Goal: Transaction & Acquisition: Purchase product/service

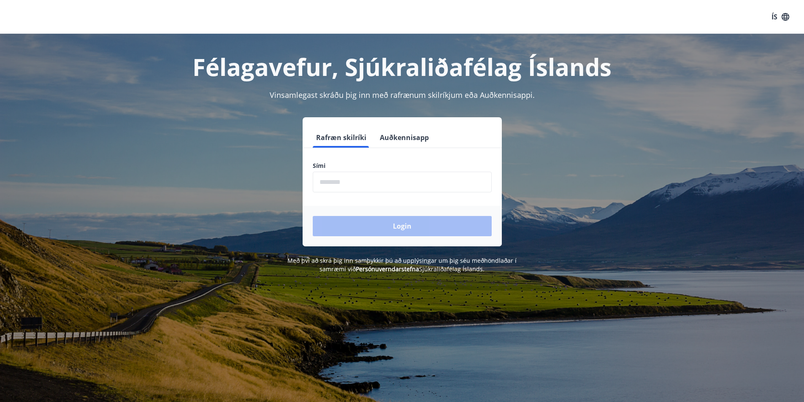
click at [364, 180] on input "phone" at bounding box center [402, 182] width 179 height 21
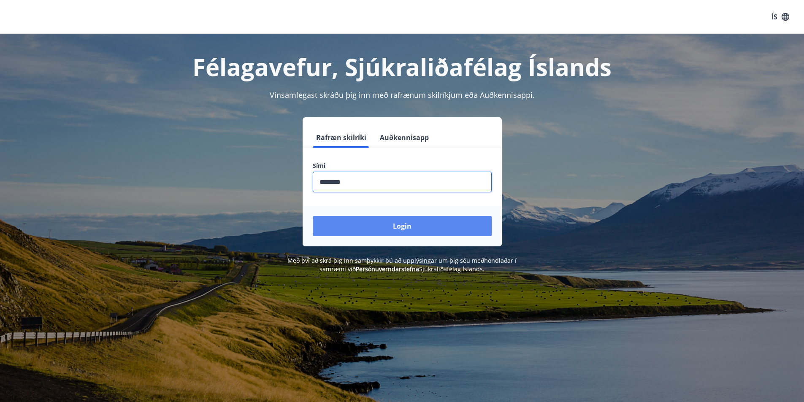
type input "********"
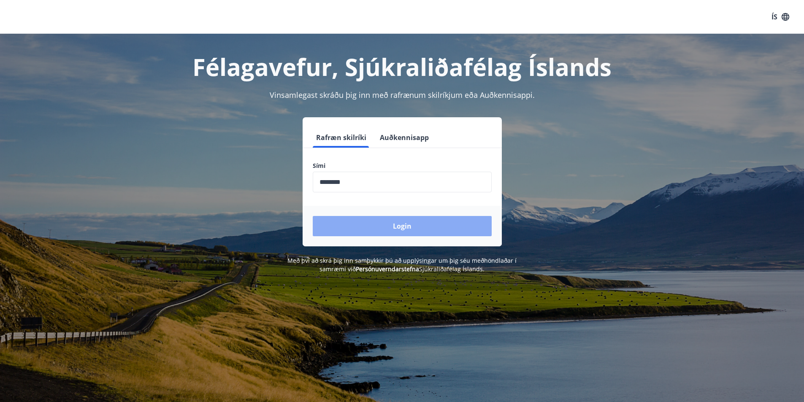
click at [387, 227] on button "Login" at bounding box center [402, 226] width 179 height 20
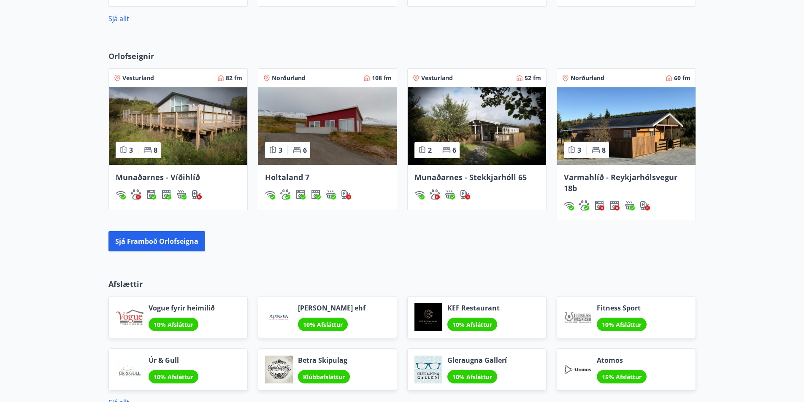
scroll to position [802, 0]
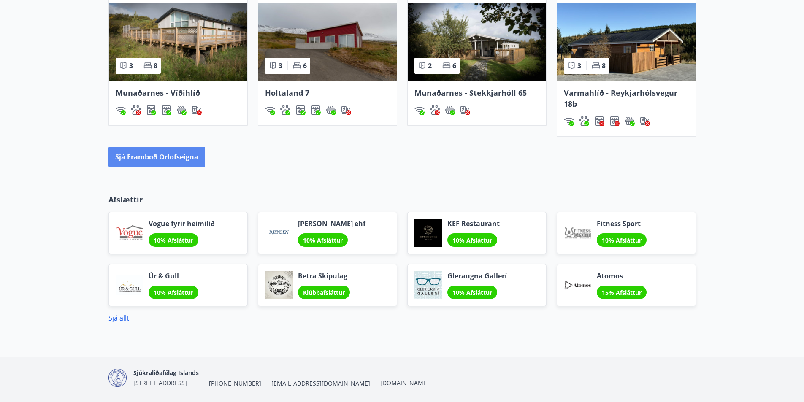
click at [177, 157] on button "Sjá framboð orlofseigna" at bounding box center [156, 157] width 97 height 20
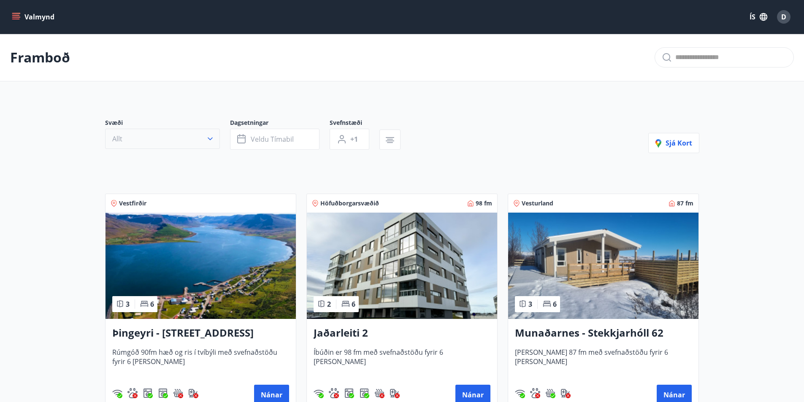
click at [211, 137] on icon "button" at bounding box center [210, 139] width 8 height 8
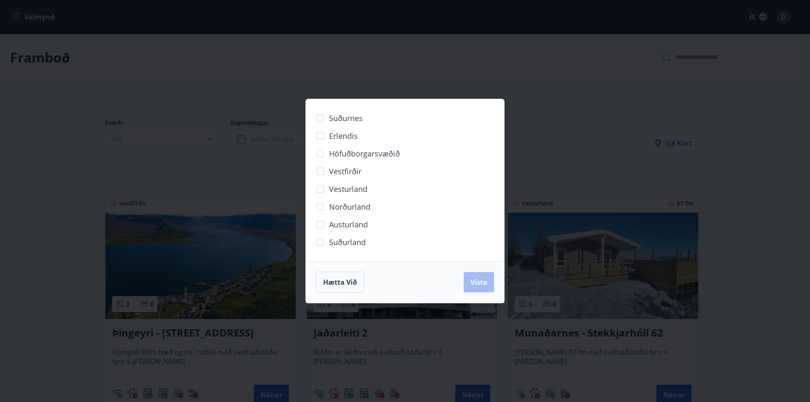
click at [330, 200] on label "Norðurland" at bounding box center [340, 207] width 59 height 18
click at [482, 291] on button "Vista" at bounding box center [479, 282] width 30 height 20
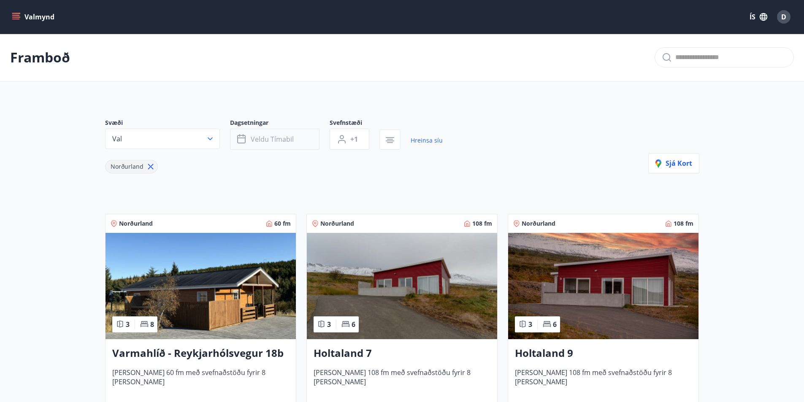
click at [296, 140] on button "Veldu tímabil" at bounding box center [274, 139] width 89 height 21
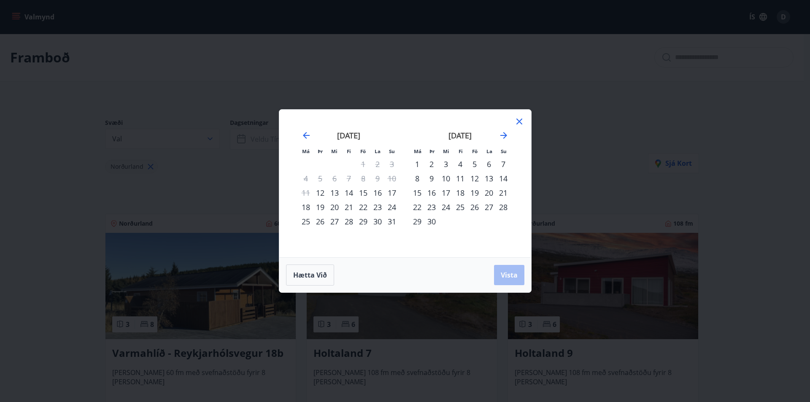
click at [321, 222] on div "26" at bounding box center [320, 221] width 14 height 14
click at [364, 222] on div "29" at bounding box center [363, 221] width 14 height 14
click at [507, 274] on span "Vista" at bounding box center [509, 275] width 17 height 9
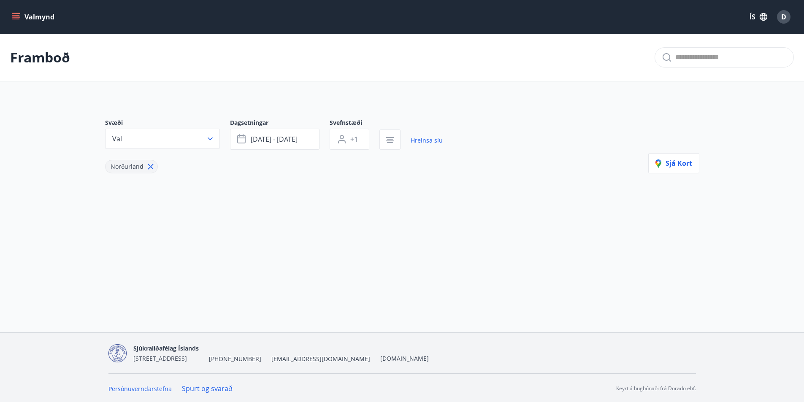
scroll to position [1, 0]
click at [295, 137] on span "[DATE] - [DATE]" at bounding box center [274, 137] width 47 height 9
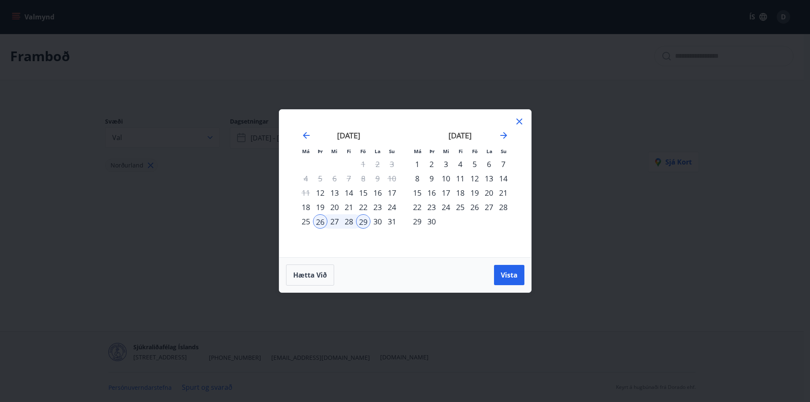
click at [303, 221] on div "25" at bounding box center [306, 221] width 14 height 14
click at [394, 219] on div "31" at bounding box center [392, 221] width 14 height 14
click at [509, 272] on span "Vista" at bounding box center [509, 275] width 17 height 9
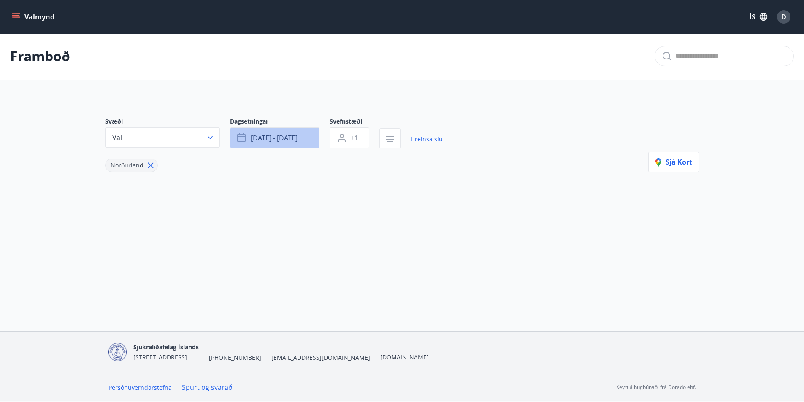
click at [293, 140] on span "[DATE] - [DATE]" at bounding box center [274, 137] width 47 height 9
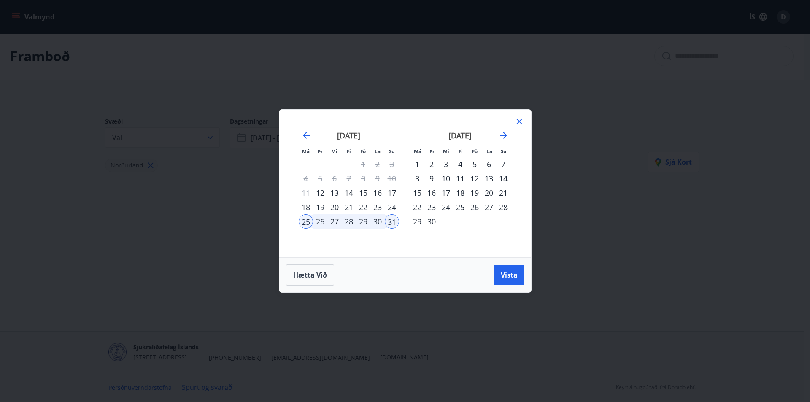
click at [320, 223] on div "26" at bounding box center [320, 221] width 14 height 14
click at [360, 221] on div "29" at bounding box center [363, 221] width 14 height 14
click at [508, 275] on span "Vista" at bounding box center [509, 275] width 17 height 9
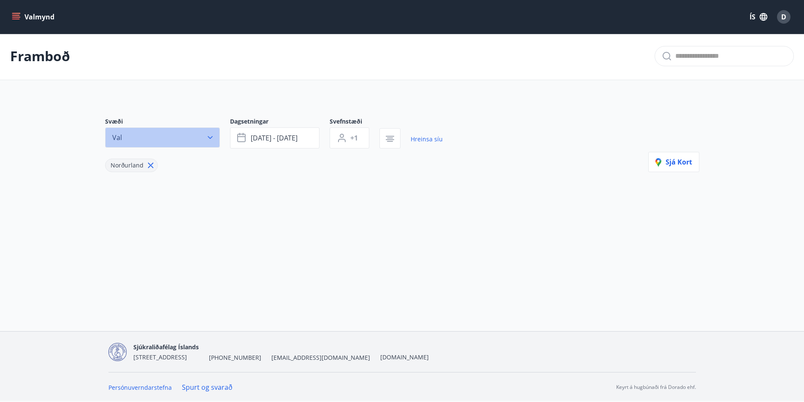
click at [212, 138] on icon "button" at bounding box center [210, 137] width 8 height 8
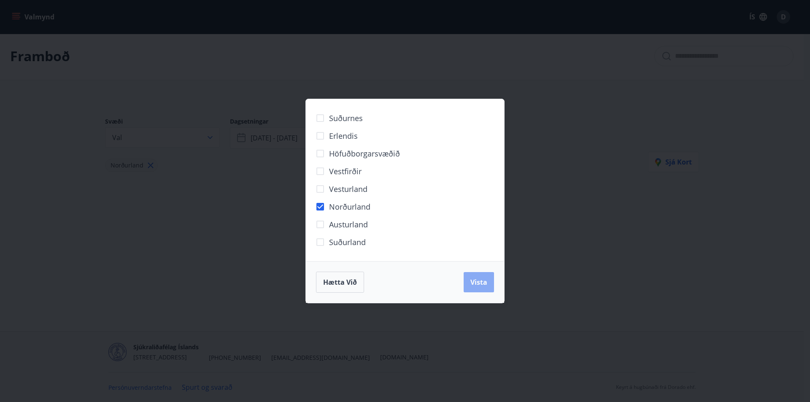
click at [481, 284] on span "Vista" at bounding box center [479, 282] width 17 height 9
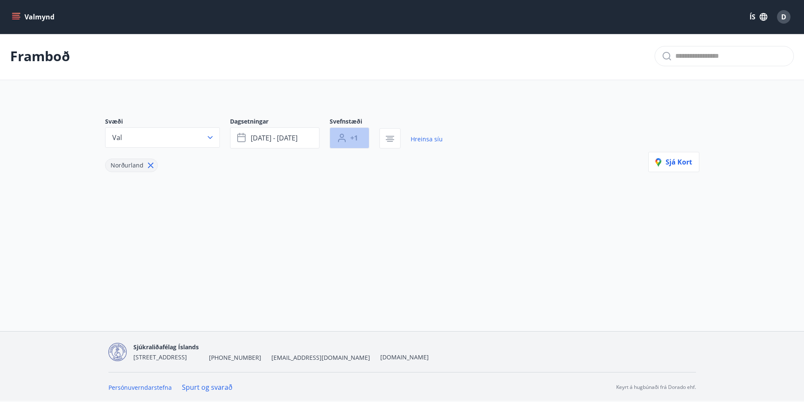
click at [360, 140] on button "+1" at bounding box center [350, 137] width 40 height 21
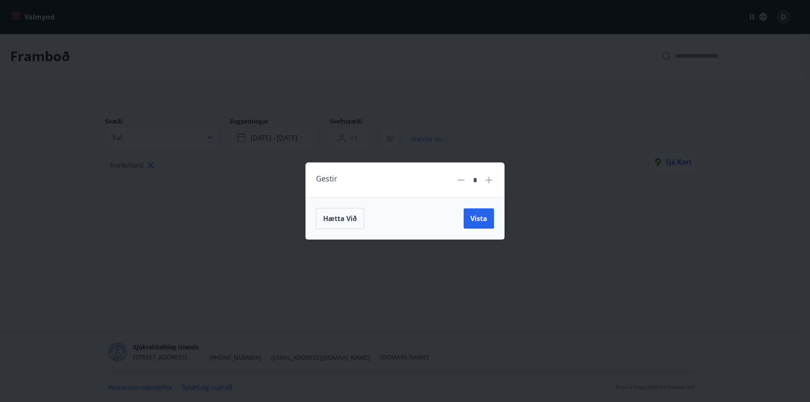
click at [522, 206] on div "Gestir * Hætta við Vista" at bounding box center [405, 201] width 810 height 402
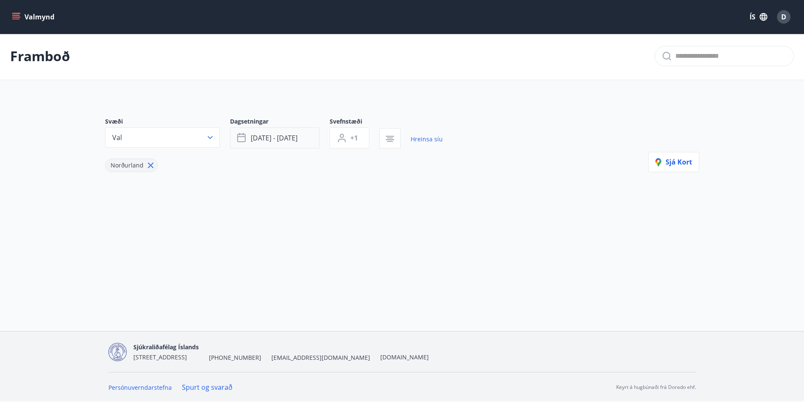
click at [271, 141] on span "[DATE] - [DATE]" at bounding box center [274, 137] width 47 height 9
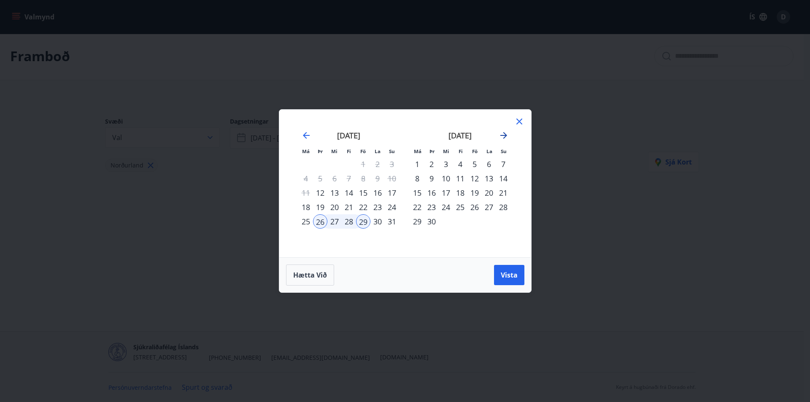
click at [503, 135] on icon "Move forward to switch to the next month." at bounding box center [504, 135] width 10 height 10
click at [430, 208] on div "21" at bounding box center [432, 207] width 14 height 14
click at [472, 208] on div "24" at bounding box center [475, 207] width 14 height 14
click at [508, 272] on span "Vista" at bounding box center [509, 275] width 17 height 9
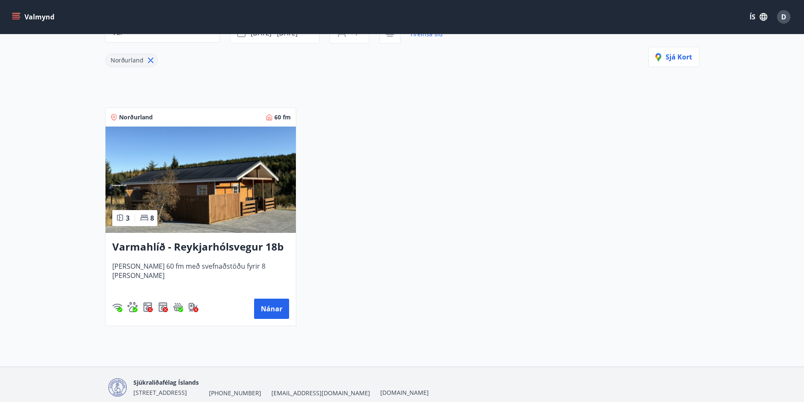
scroll to position [128, 0]
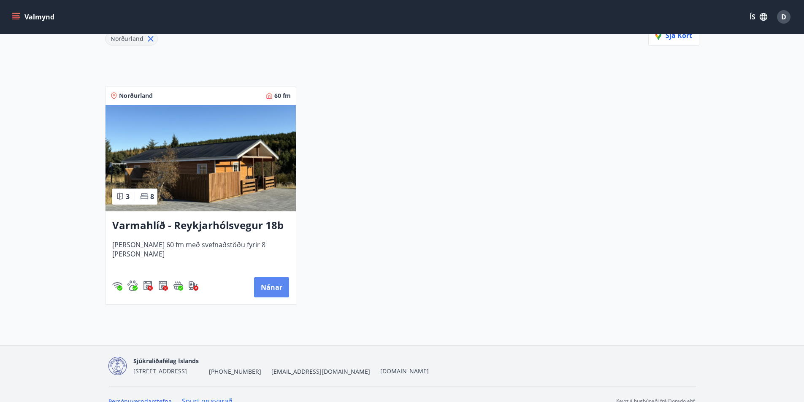
click at [264, 284] on button "Nánar" at bounding box center [271, 287] width 35 height 20
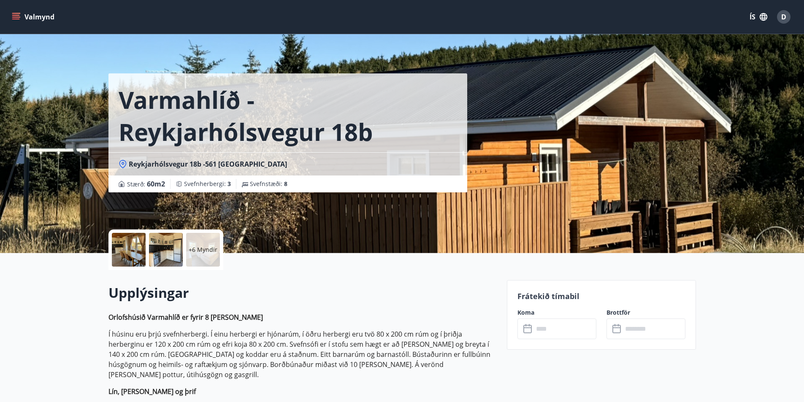
click at [196, 248] on p "+6 Myndir" at bounding box center [203, 250] width 29 height 8
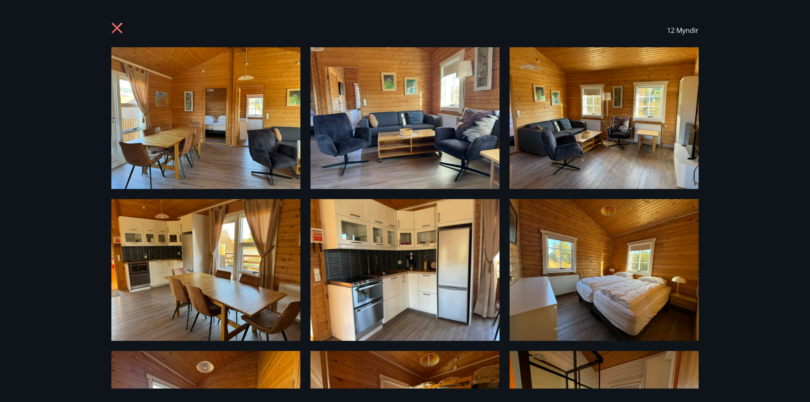
click at [119, 31] on icon at bounding box center [117, 28] width 11 height 11
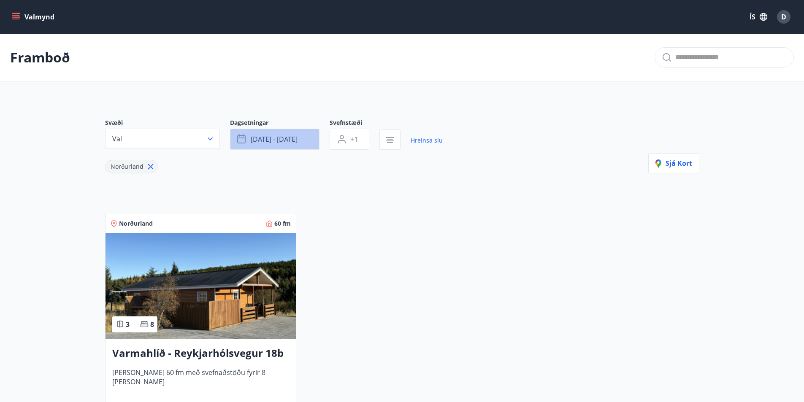
click at [266, 139] on span "[DATE] - [DATE]" at bounding box center [274, 139] width 47 height 9
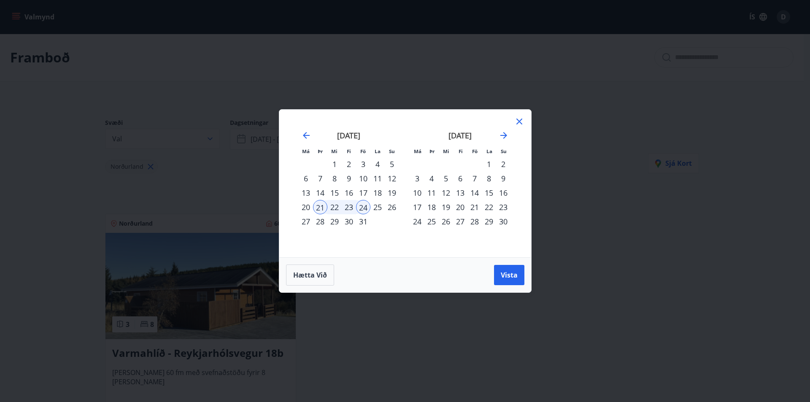
click at [458, 222] on div "27" at bounding box center [460, 221] width 14 height 14
click at [502, 222] on div "30" at bounding box center [503, 221] width 14 height 14
click at [515, 270] on button "Vista" at bounding box center [509, 275] width 30 height 20
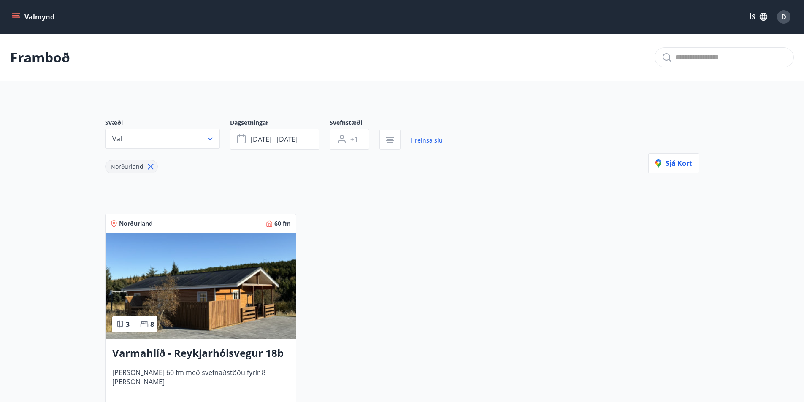
scroll to position [1, 0]
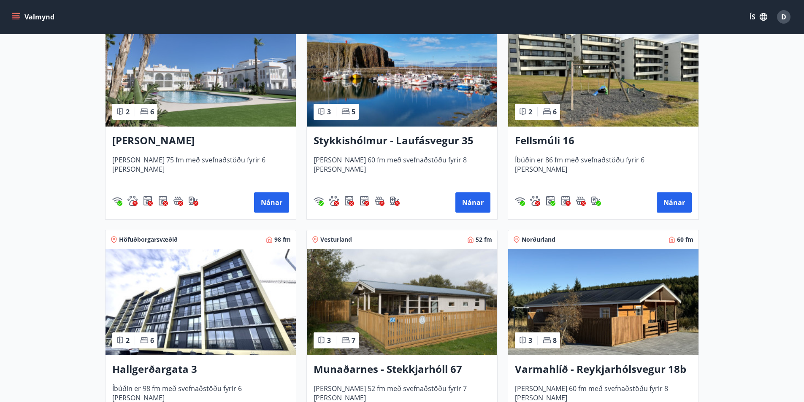
scroll to position [439, 0]
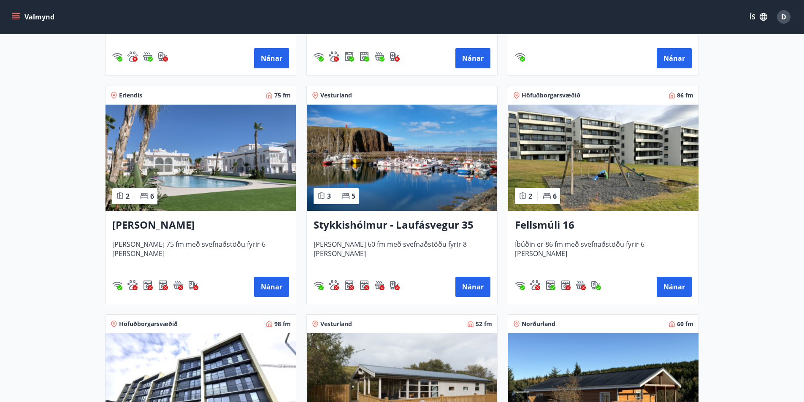
click at [223, 161] on img at bounding box center [201, 158] width 190 height 106
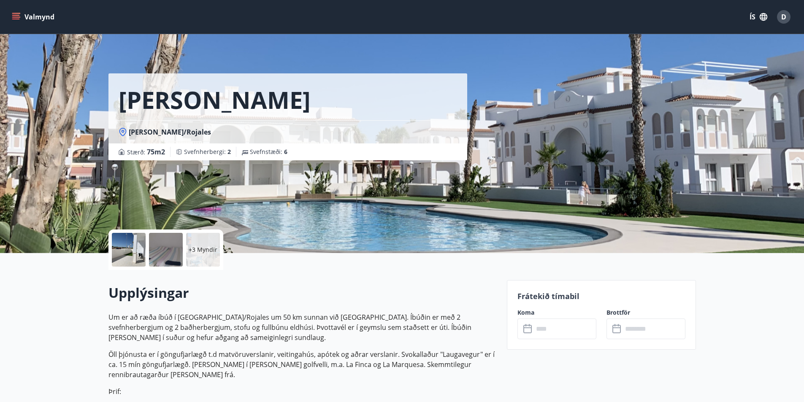
click at [167, 250] on div at bounding box center [166, 250] width 34 height 34
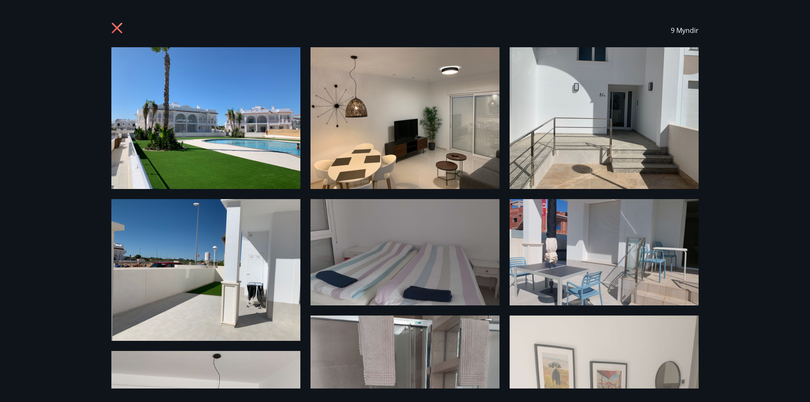
click at [115, 27] on icon at bounding box center [117, 28] width 11 height 11
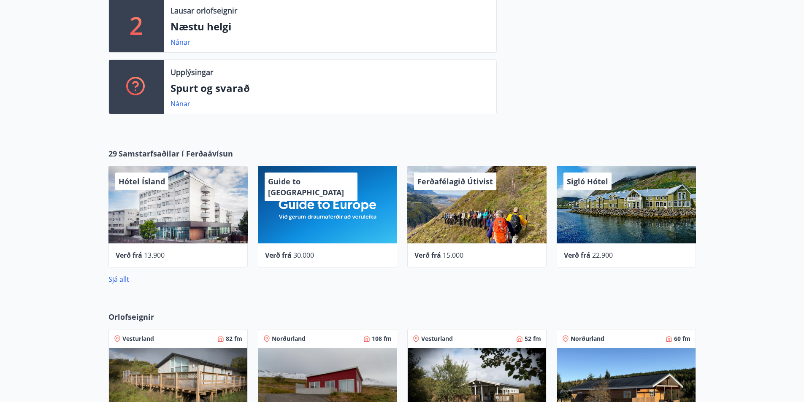
scroll to position [464, 0]
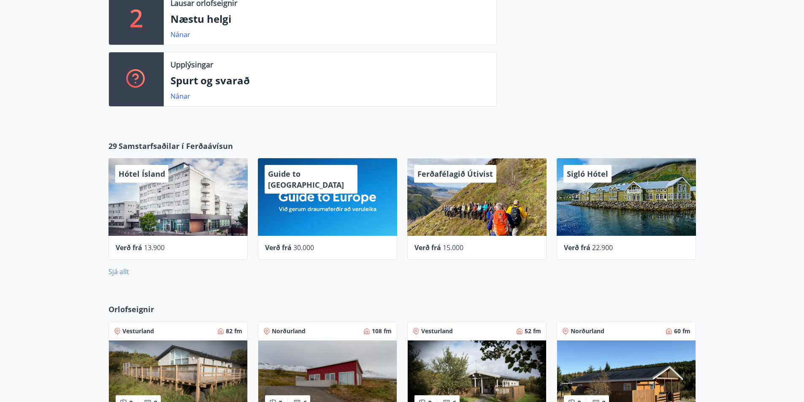
click at [120, 269] on link "Sjá allt" at bounding box center [118, 271] width 21 height 9
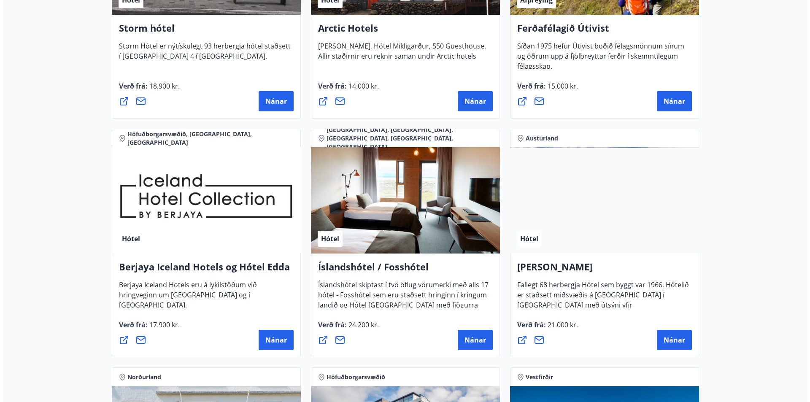
scroll to position [1013, 0]
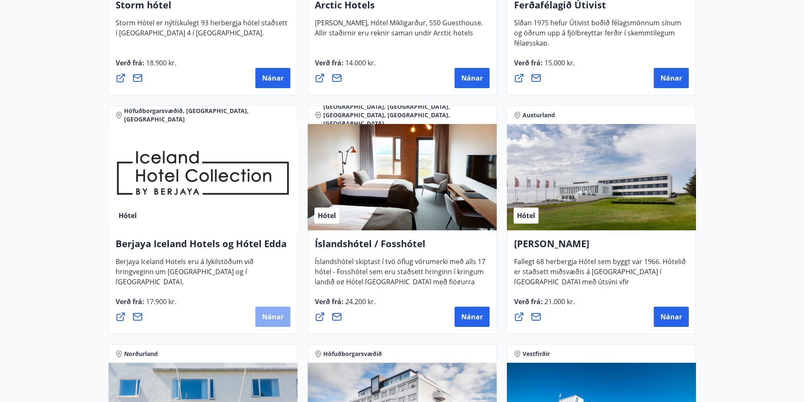
click at [268, 322] on button "Nánar" at bounding box center [272, 317] width 35 height 20
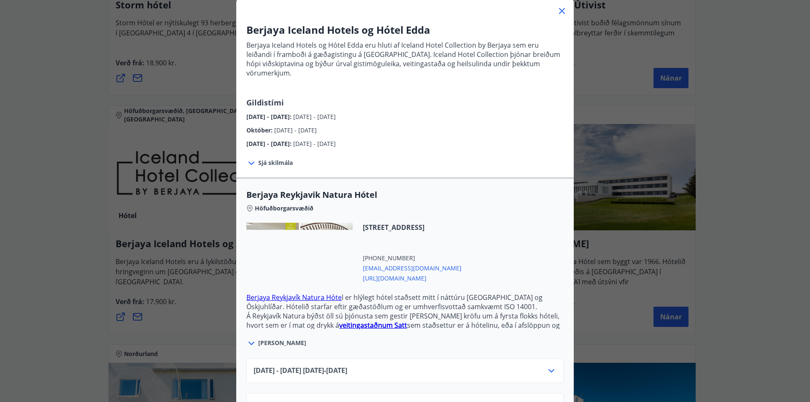
scroll to position [0, 0]
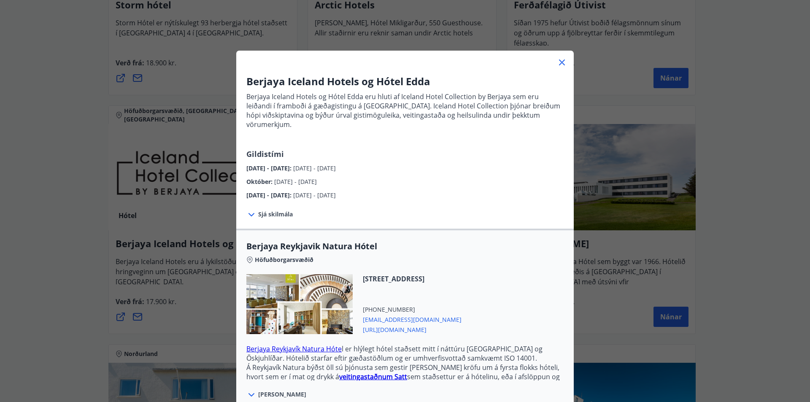
click at [258, 210] on span "Sjá skilmála" at bounding box center [275, 214] width 35 height 8
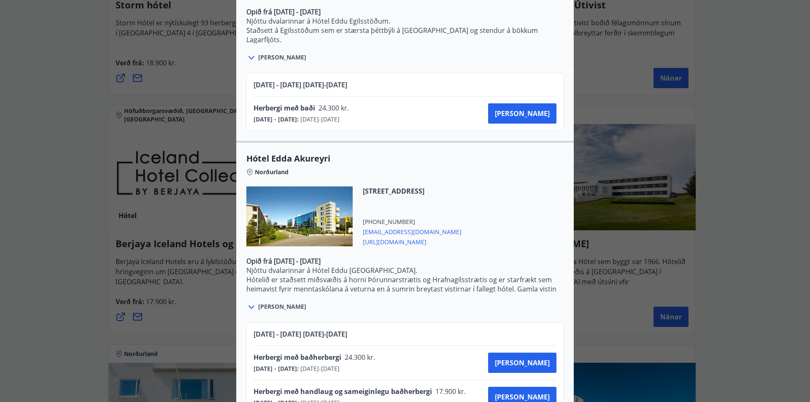
scroll to position [1811, 0]
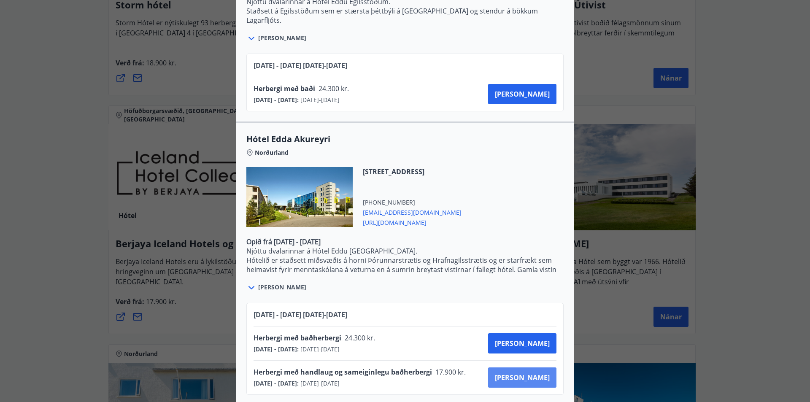
click at [529, 373] on span "[PERSON_NAME]" at bounding box center [522, 377] width 55 height 9
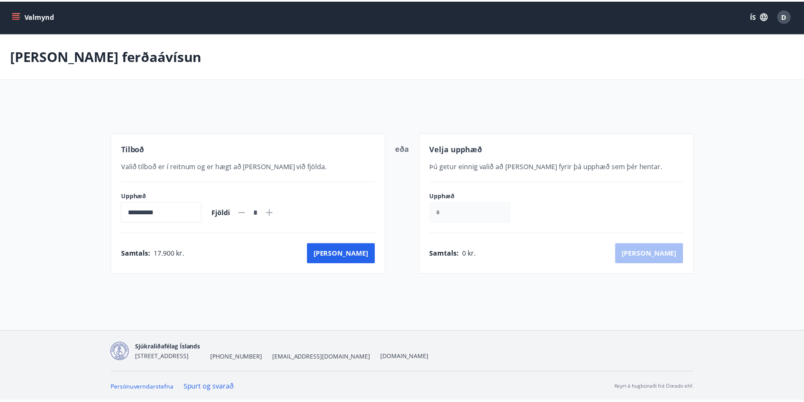
scroll to position [1, 0]
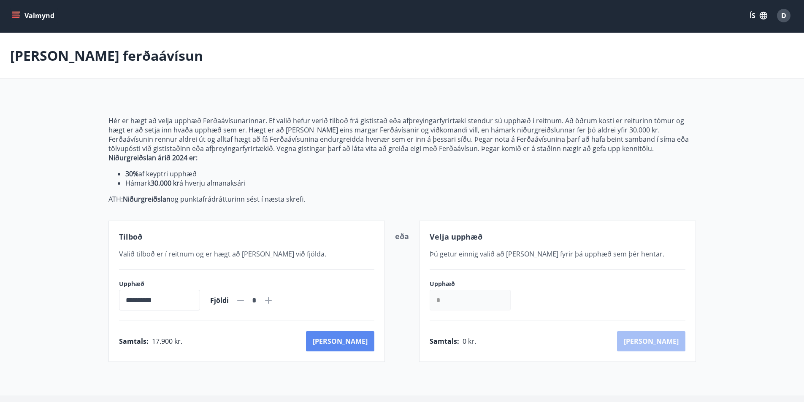
click at [360, 339] on button "[PERSON_NAME]" at bounding box center [340, 341] width 68 height 20
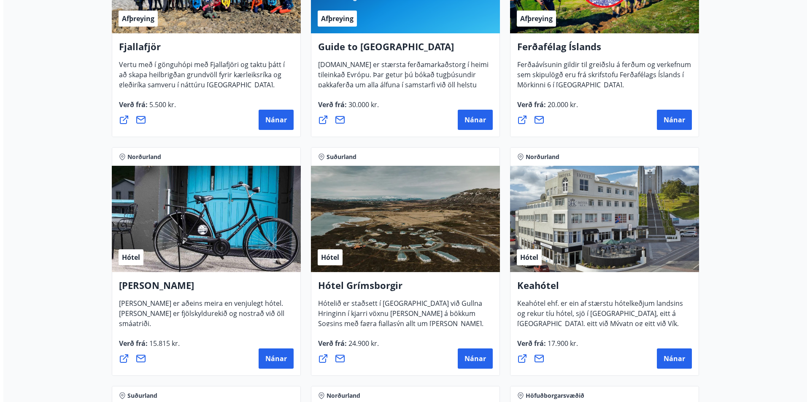
scroll to position [86, 0]
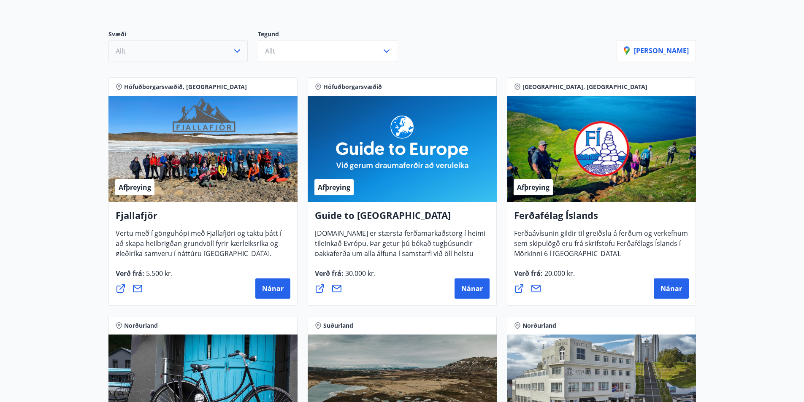
click at [236, 54] on icon "button" at bounding box center [237, 51] width 10 height 10
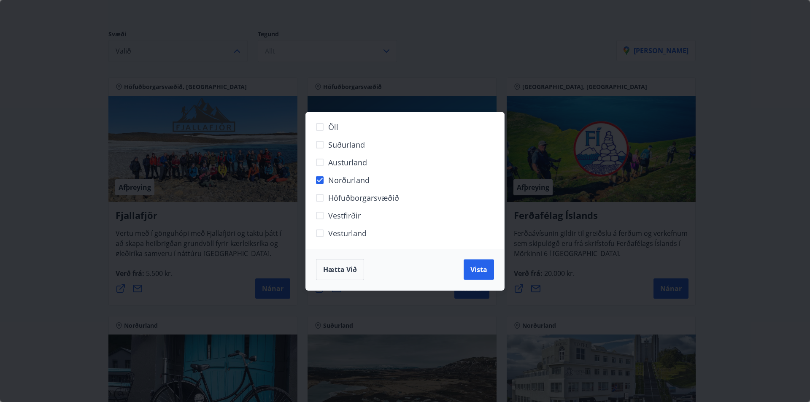
drag, startPoint x: 462, startPoint y: 258, endPoint x: 470, endPoint y: 258, distance: 8.5
click at [470, 258] on div "Hætta við Vista" at bounding box center [405, 269] width 198 height 41
drag, startPoint x: 471, startPoint y: 264, endPoint x: 429, endPoint y: 133, distance: 137.2
click at [474, 263] on button "Vista" at bounding box center [479, 270] width 30 height 20
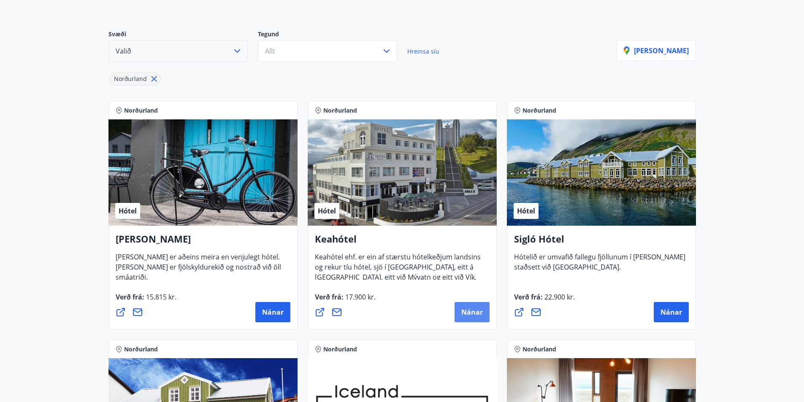
click at [469, 318] on button "Nánar" at bounding box center [472, 312] width 35 height 20
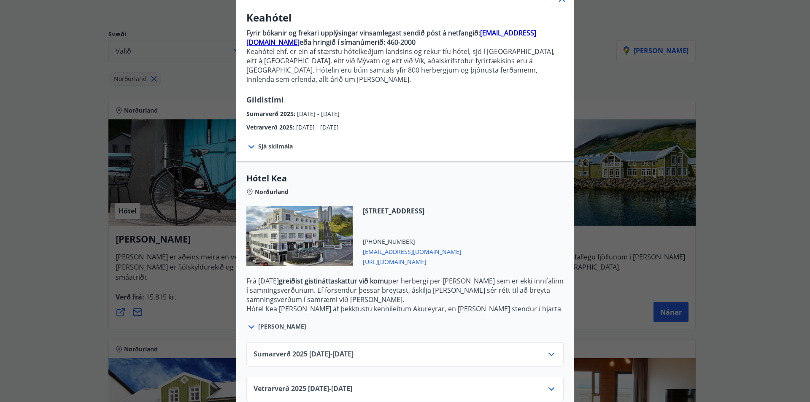
scroll to position [70, 0]
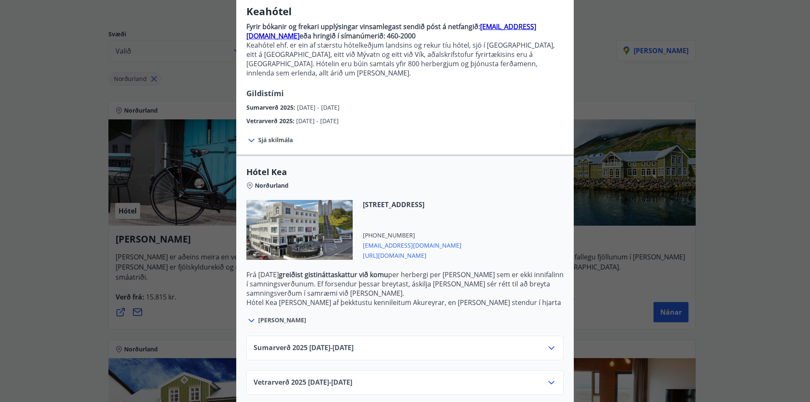
click at [548, 378] on icon at bounding box center [552, 383] width 10 height 10
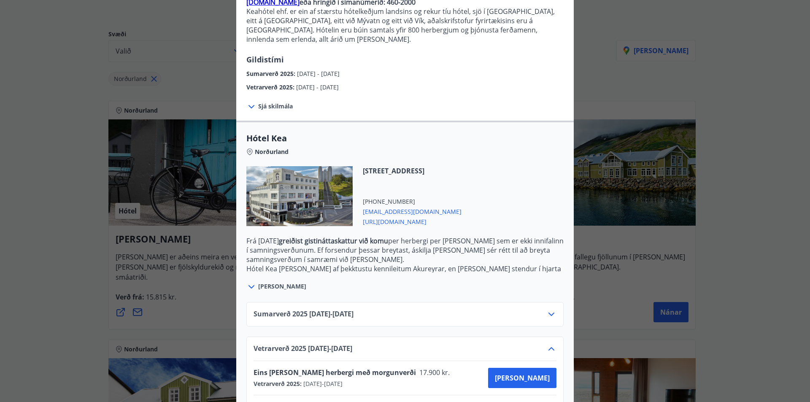
scroll to position [138, 0]
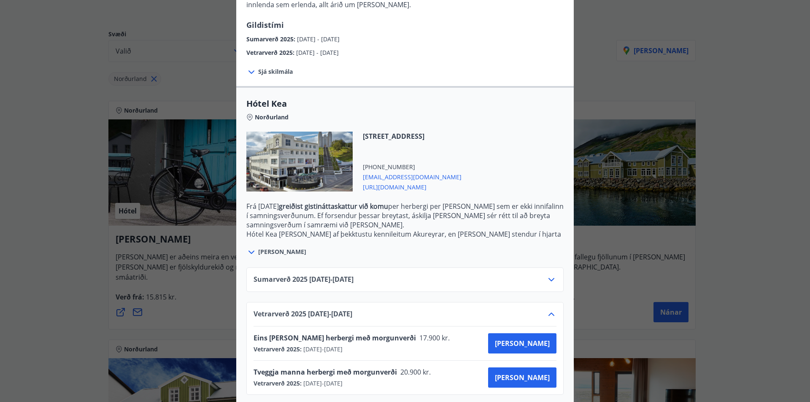
click at [548, 275] on icon at bounding box center [552, 280] width 10 height 10
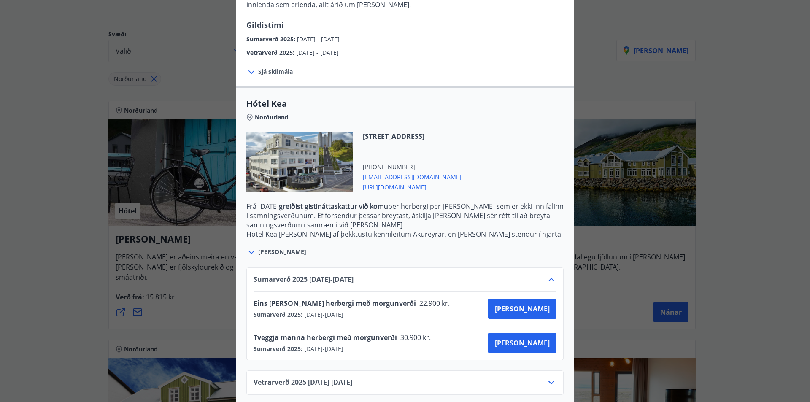
click at [547, 275] on icon at bounding box center [552, 280] width 10 height 10
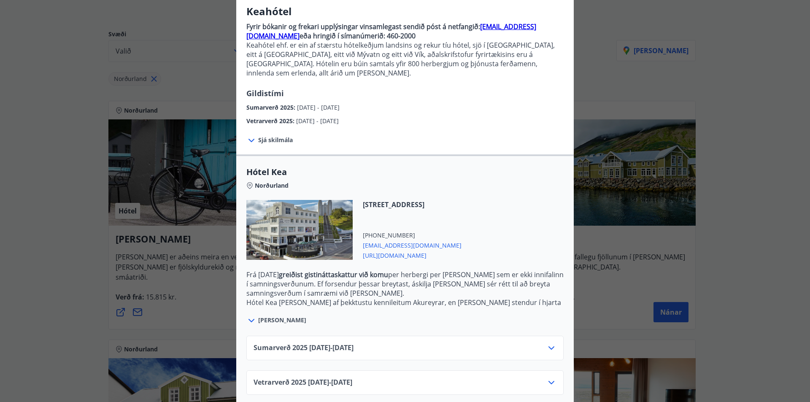
click at [547, 378] on icon at bounding box center [552, 383] width 10 height 10
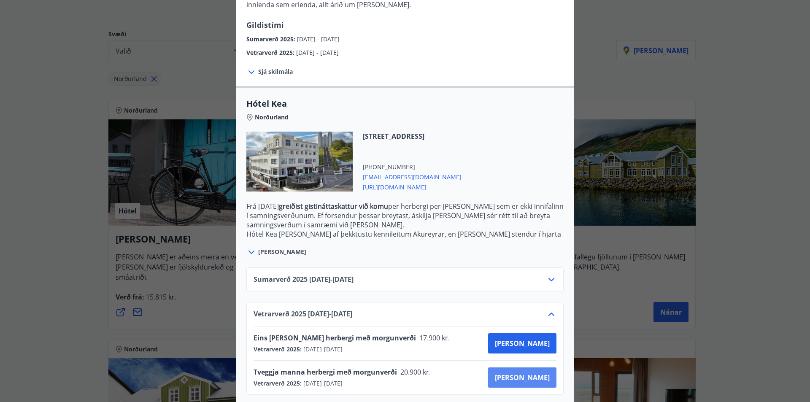
click at [530, 373] on span "[PERSON_NAME]" at bounding box center [522, 377] width 55 height 9
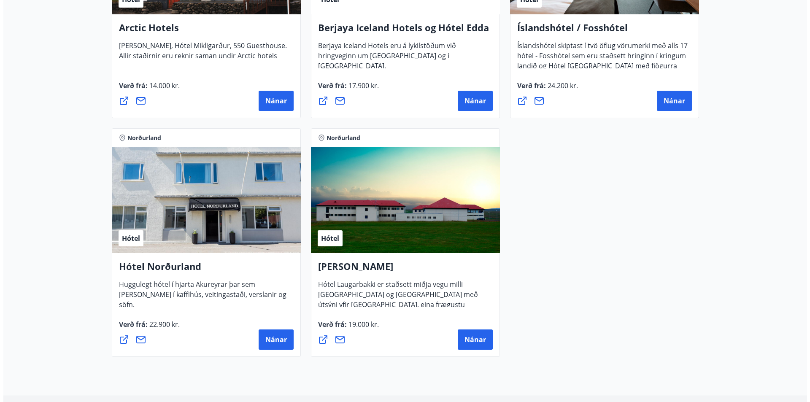
scroll to position [550, 0]
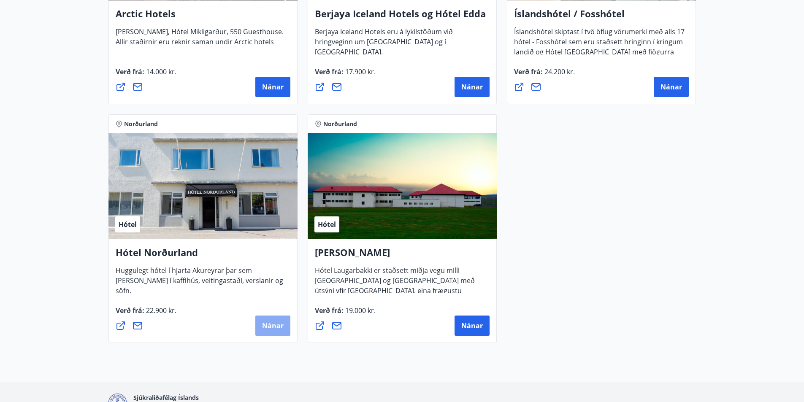
click at [266, 325] on span "Nánar" at bounding box center [273, 325] width 22 height 9
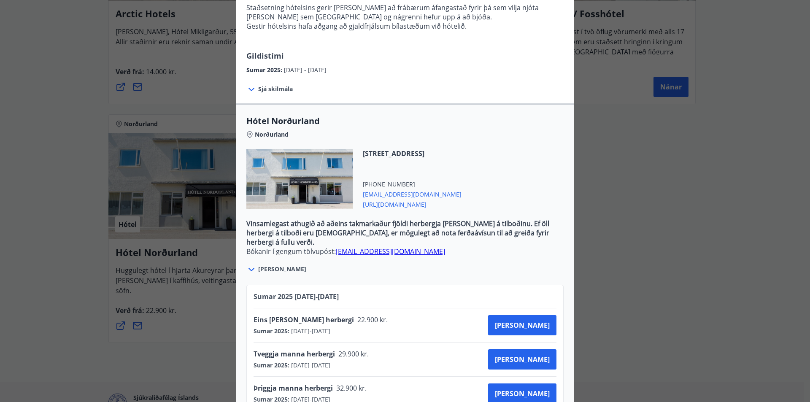
scroll to position [170, 0]
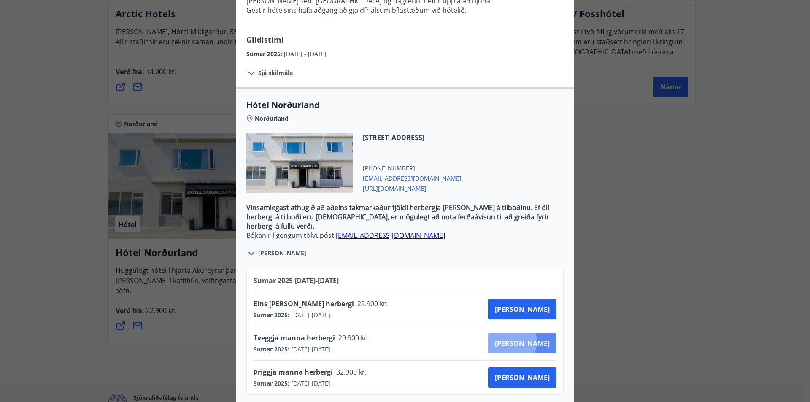
click at [542, 339] on span "[PERSON_NAME]" at bounding box center [522, 343] width 55 height 9
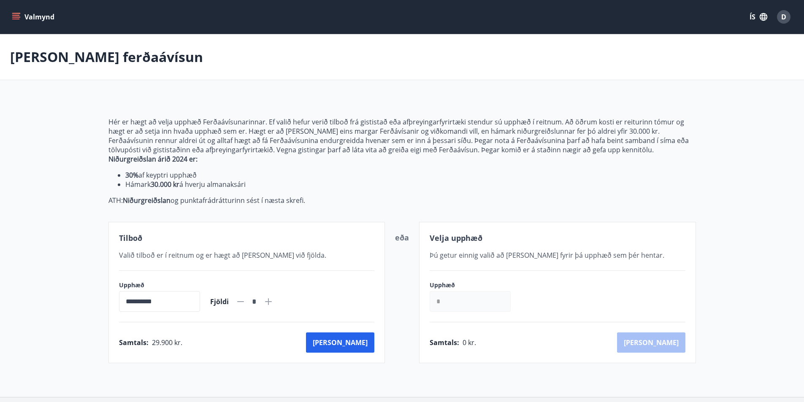
scroll to position [1, 0]
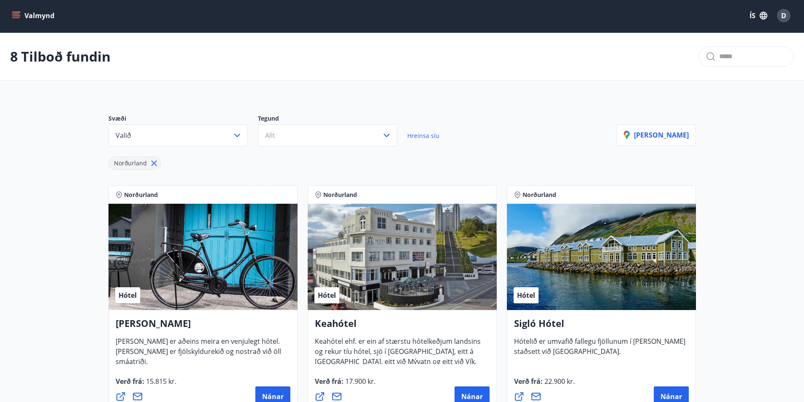
scroll to position [86, 0]
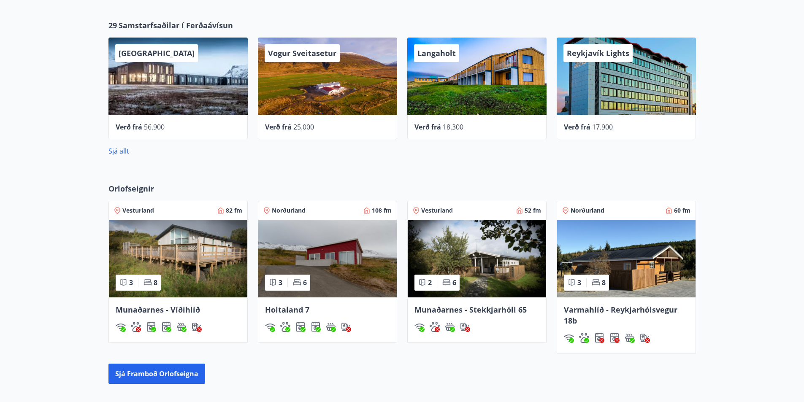
scroll to position [588, 0]
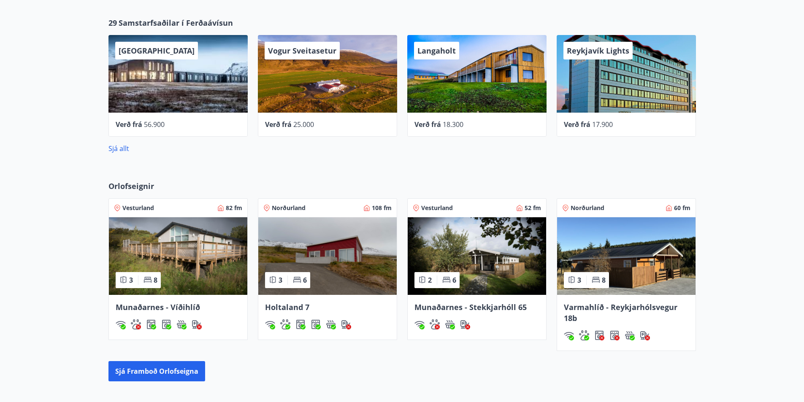
click at [618, 233] on img at bounding box center [626, 256] width 138 height 78
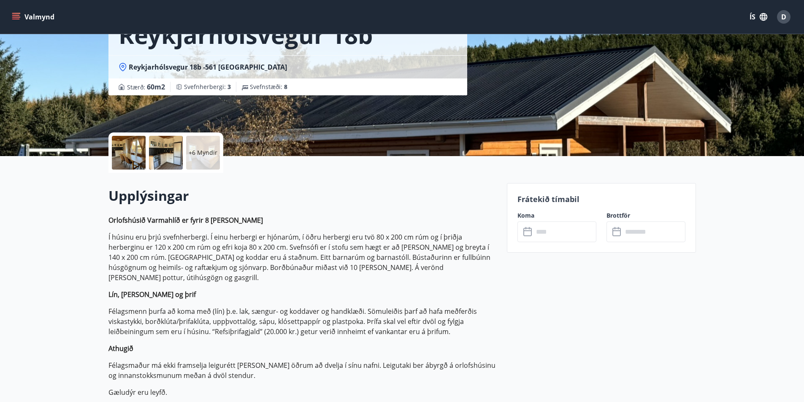
scroll to position [127, 0]
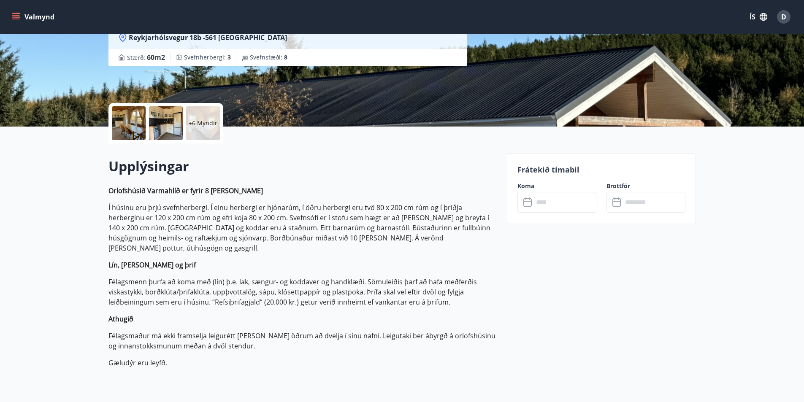
click at [554, 199] on input "text" at bounding box center [565, 202] width 63 height 21
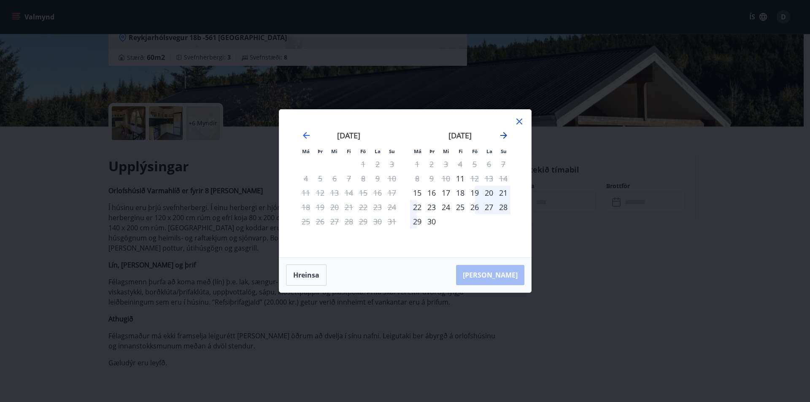
click at [505, 135] on icon "Move forward to switch to the next month." at bounding box center [504, 135] width 7 height 7
click at [520, 125] on icon at bounding box center [520, 121] width 10 height 10
